Goal: Navigation & Orientation: Find specific page/section

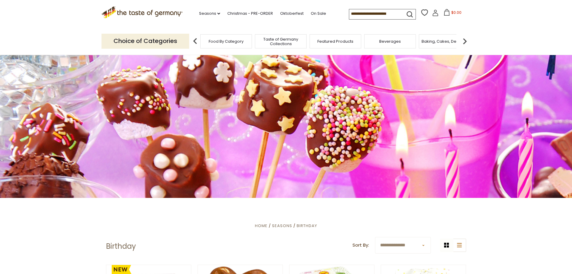
click at [290, 38] on span "Taste of Germany Collections" at bounding box center [281, 41] width 48 height 9
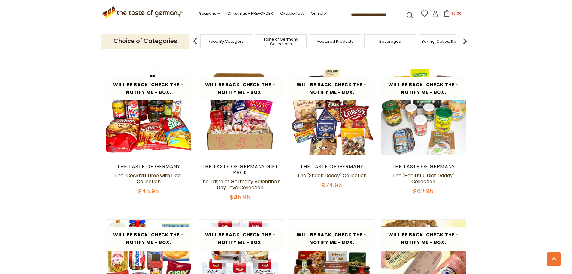
scroll to position [541, 0]
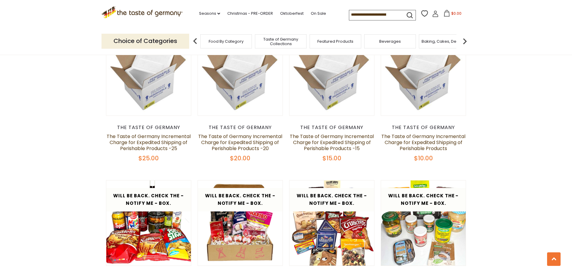
click at [233, 39] on span "Food By Category" at bounding box center [226, 41] width 35 height 5
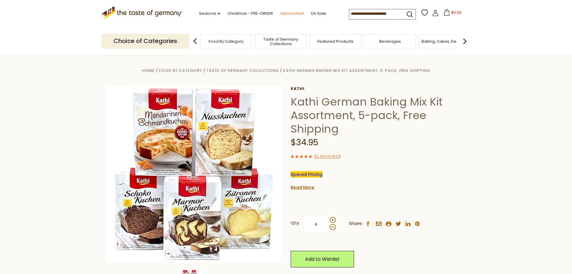
click at [292, 15] on link "Oktoberfest" at bounding box center [291, 13] width 23 height 7
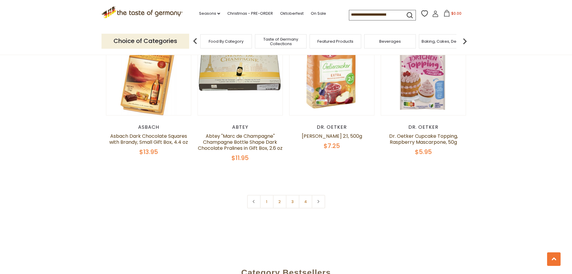
scroll to position [539, 0]
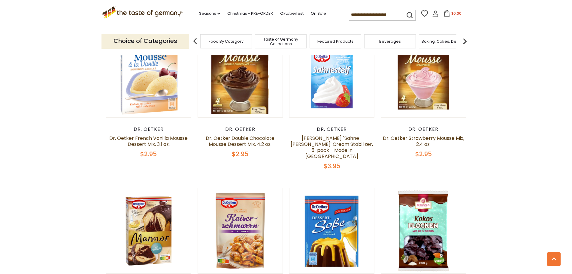
click at [229, 39] on span "Food By Category" at bounding box center [226, 41] width 35 height 5
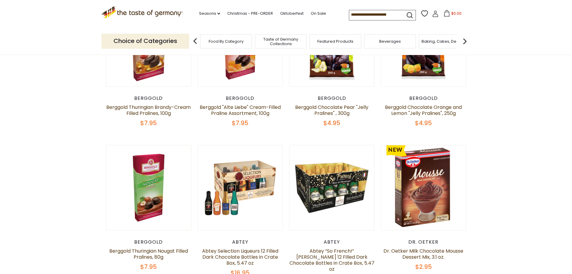
scroll to position [60, 0]
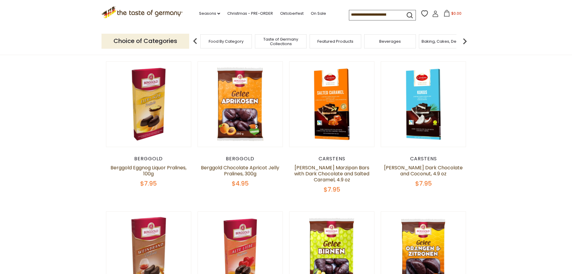
click at [463, 41] on img at bounding box center [465, 41] width 12 height 12
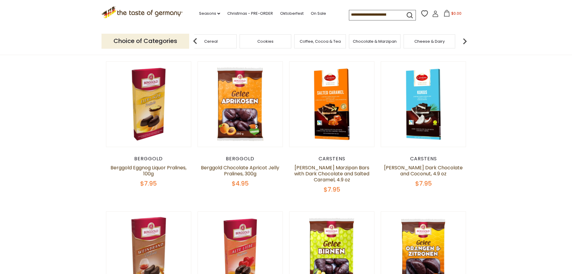
click at [463, 41] on img at bounding box center [465, 41] width 12 height 12
click at [465, 44] on img at bounding box center [465, 41] width 12 height 12
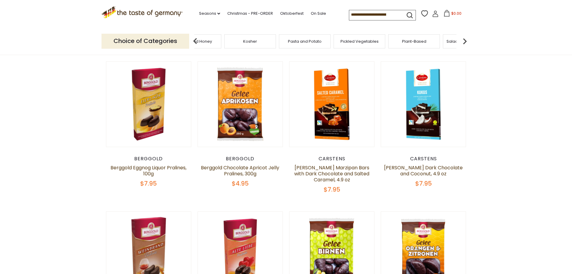
click at [465, 44] on img at bounding box center [465, 41] width 12 height 12
click at [289, 13] on link "Oktoberfest" at bounding box center [291, 13] width 23 height 7
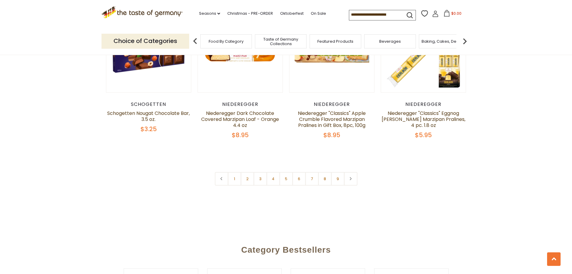
scroll to position [1412, 0]
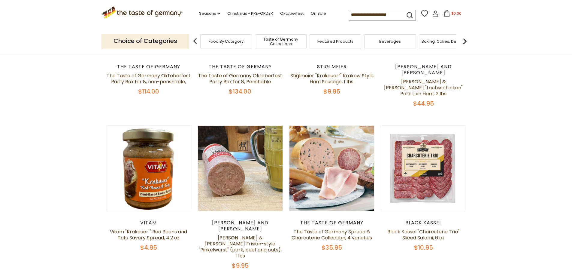
scroll to position [390, 0]
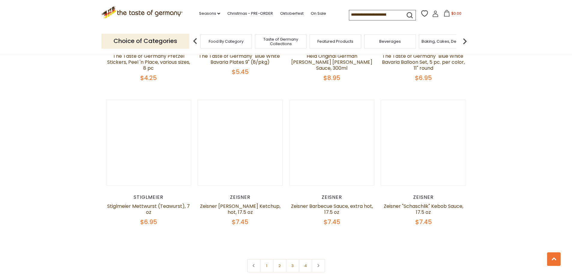
scroll to position [1502, 0]
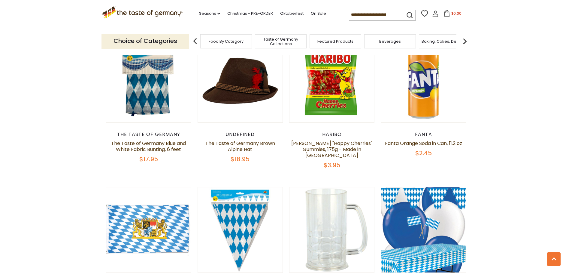
scroll to position [841, 0]
